Goal: Transaction & Acquisition: Purchase product/service

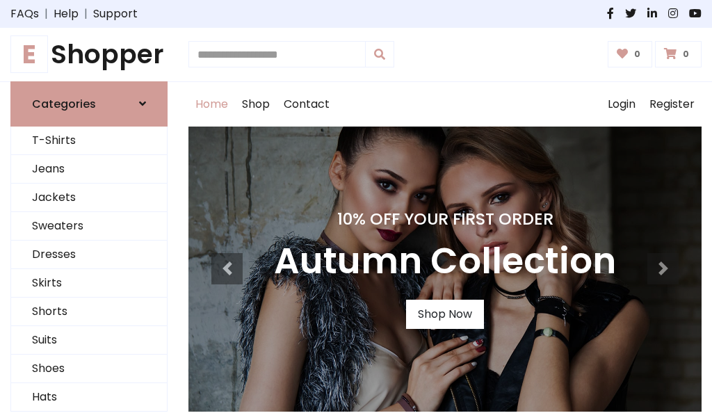
click at [356, 210] on h4 "10% Off Your First Order" at bounding box center [445, 218] width 342 height 19
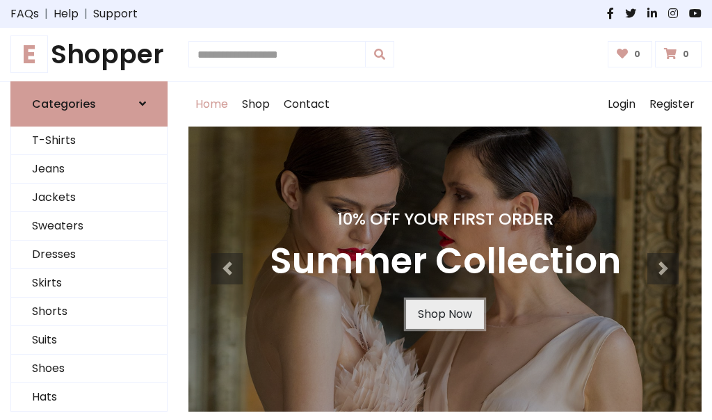
click at [445, 314] on link "Shop Now" at bounding box center [445, 314] width 78 height 29
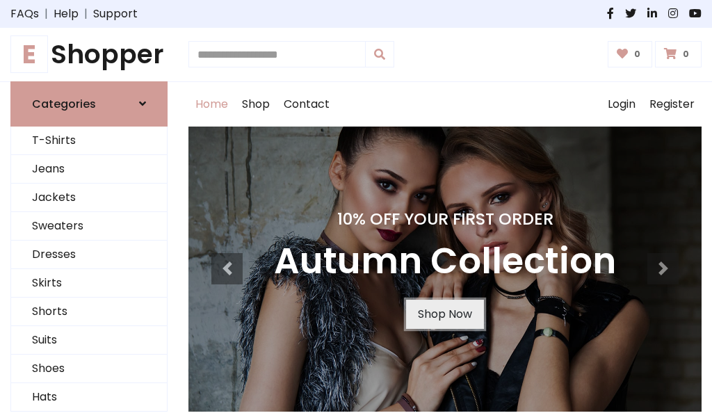
click at [445, 314] on link "Shop Now" at bounding box center [445, 314] width 78 height 29
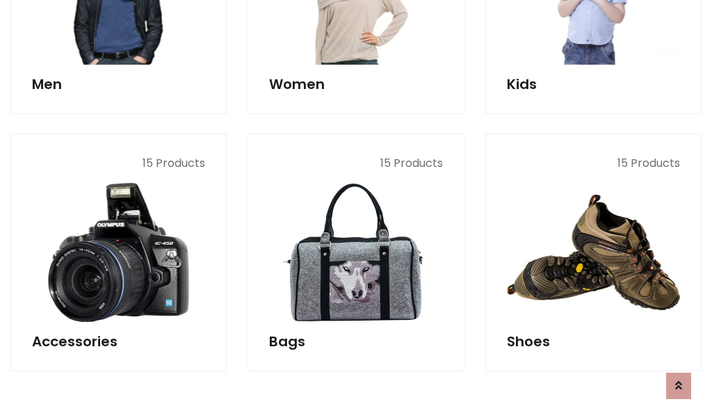
scroll to position [1387, 0]
